Goal: Navigation & Orientation: Find specific page/section

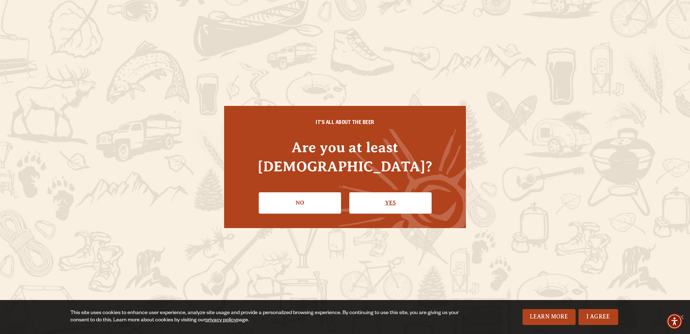
click at [376, 199] on link "Yes" at bounding box center [391, 202] width 82 height 21
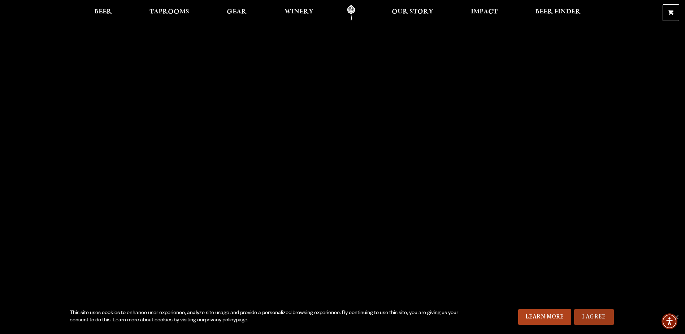
click at [600, 317] on link "I Agree" at bounding box center [594, 317] width 40 height 16
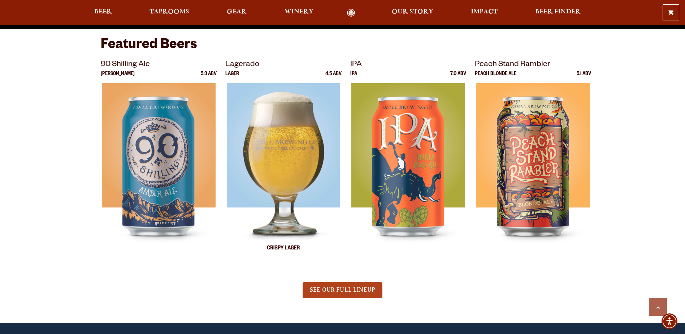
scroll to position [361, 0]
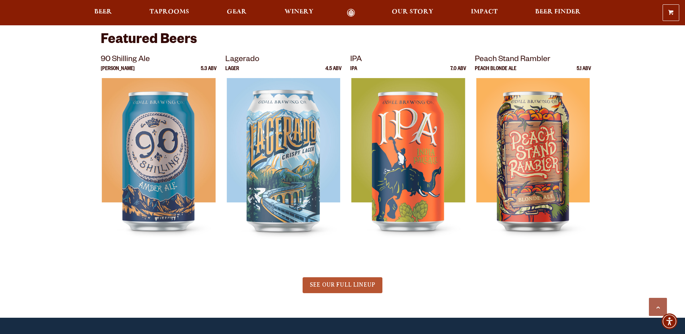
click at [351, 286] on span "SEE OUR FULL LINEUP" at bounding box center [342, 284] width 65 height 6
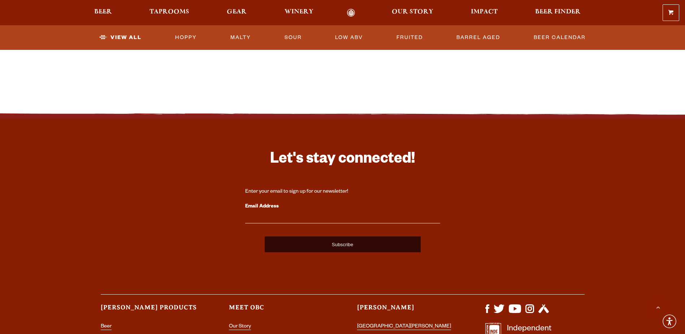
scroll to position [1661, 0]
